Goal: Task Accomplishment & Management: Manage account settings

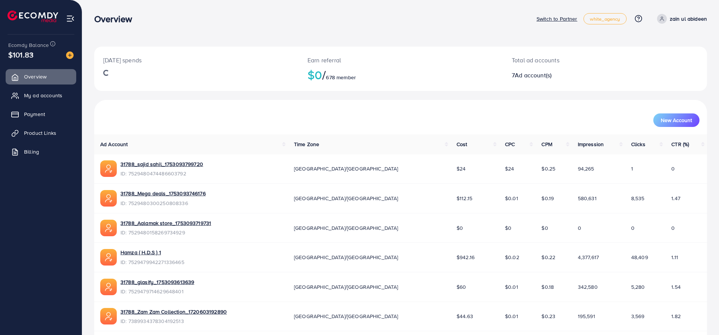
scroll to position [57, 0]
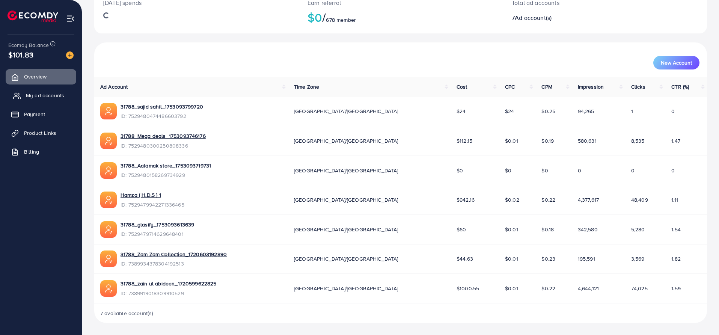
click at [49, 94] on span "My ad accounts" at bounding box center [45, 96] width 38 height 8
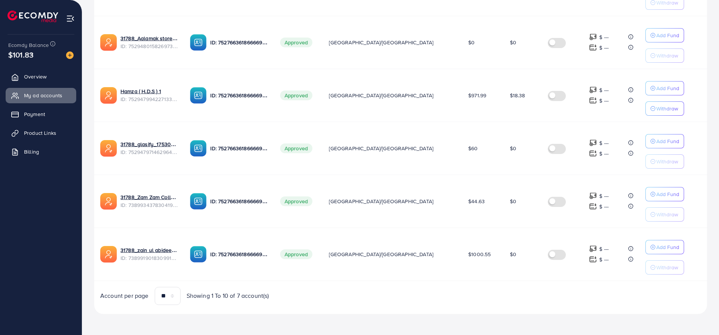
scroll to position [146, 0]
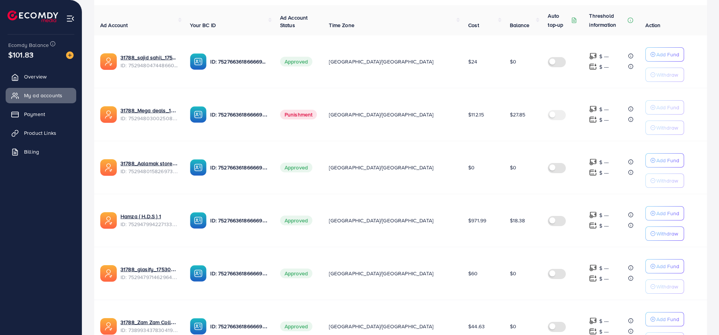
click at [317, 117] on span "Punishment" at bounding box center [298, 115] width 37 height 10
click at [323, 105] on td "Punishment" at bounding box center [298, 114] width 49 height 53
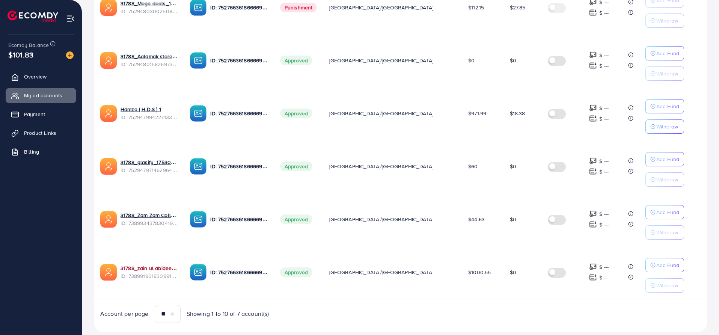
scroll to position [271, 0]
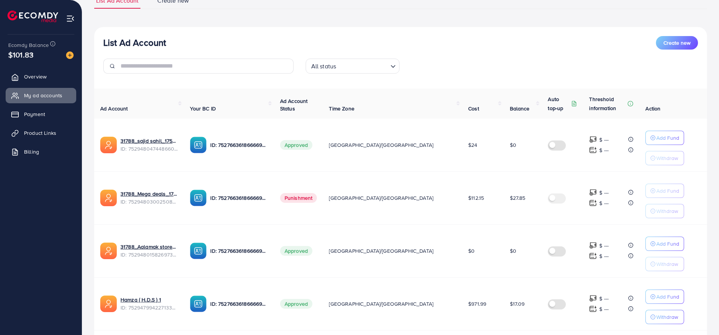
scroll to position [250, 0]
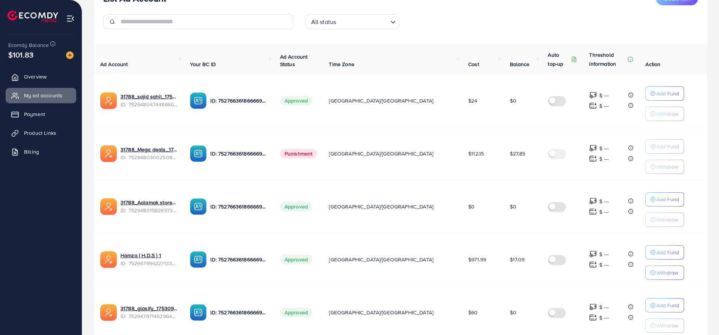
scroll to position [84, 0]
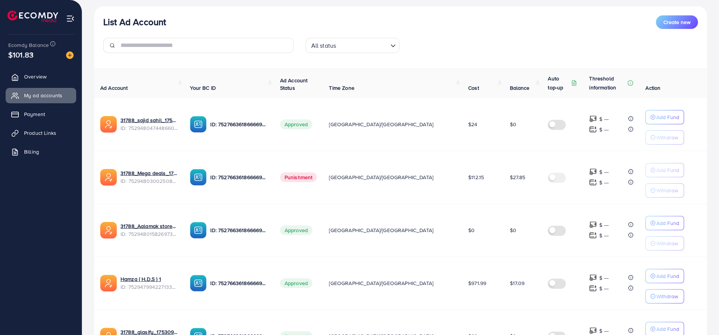
click at [589, 89] on p "Threshold information" at bounding box center [607, 83] width 37 height 18
click at [589, 118] on img at bounding box center [593, 119] width 8 height 8
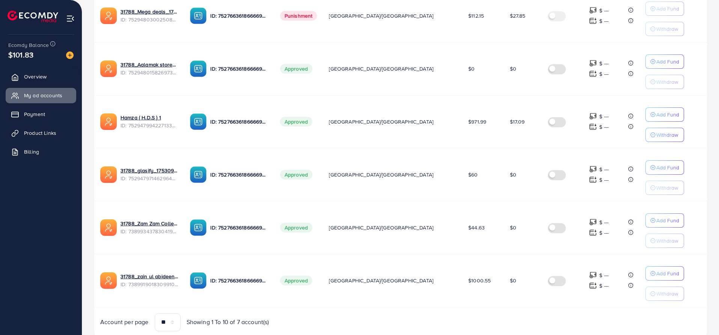
scroll to position [271, 0]
